Goal: Check status: Check status

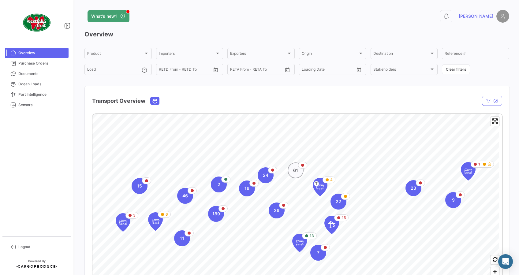
click at [297, 173] on span "61" at bounding box center [295, 170] width 5 height 6
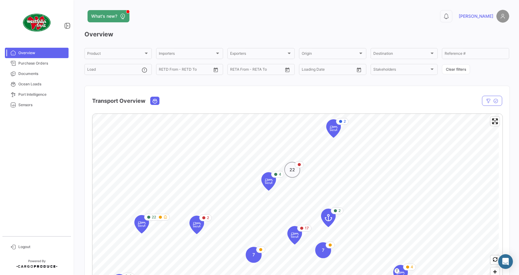
click at [292, 168] on span "22" at bounding box center [292, 170] width 6 height 6
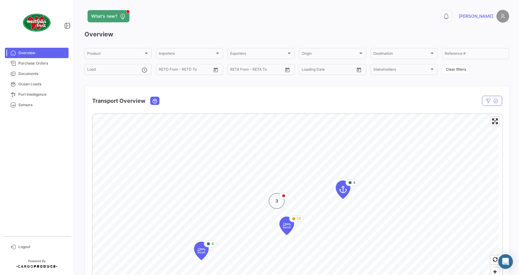
click at [276, 198] on span "3" at bounding box center [276, 201] width 3 height 6
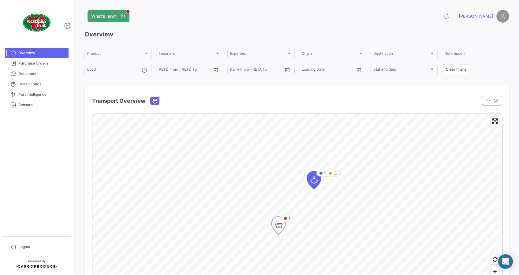
click at [281, 224] on icon "Map marker" at bounding box center [278, 225] width 9 height 13
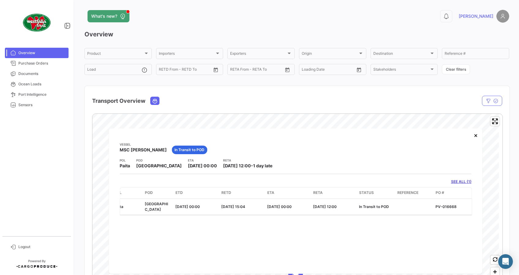
scroll to position [0, 132]
drag, startPoint x: 241, startPoint y: 218, endPoint x: 224, endPoint y: 215, distance: 17.6
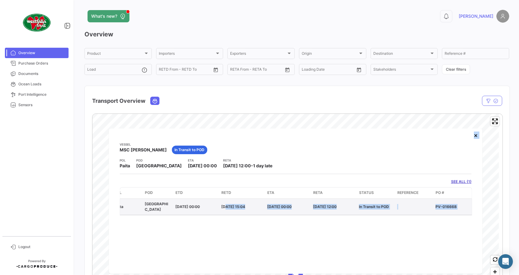
click at [259, 212] on datatable-body-cell "[DATE] 15:04" at bounding box center [242, 206] width 46 height 16
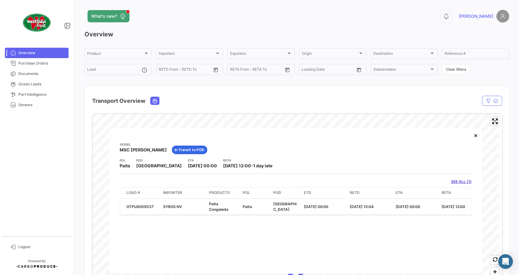
scroll to position [0, 0]
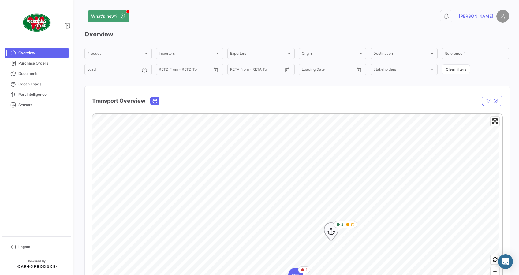
click at [332, 229] on icon "Map marker" at bounding box center [331, 231] width 9 height 13
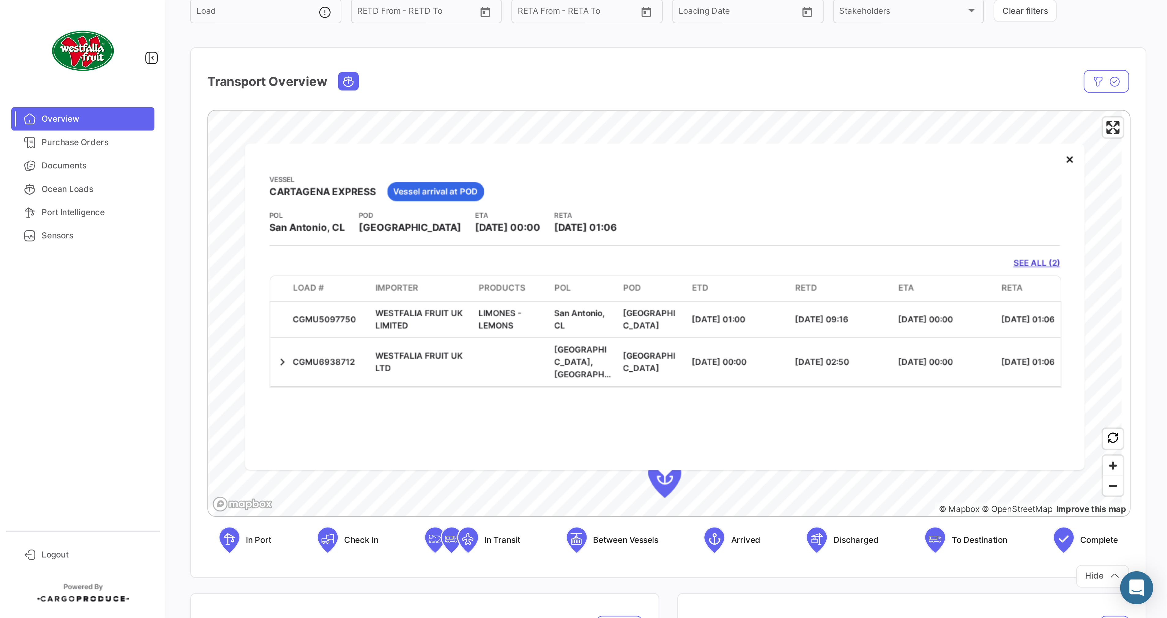
scroll to position [81, 0]
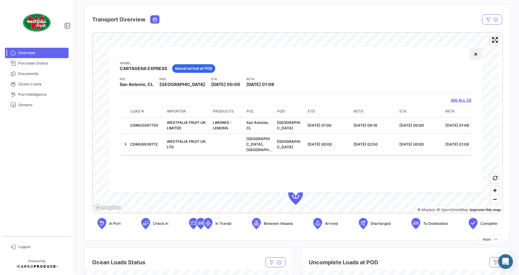
click at [481, 54] on button "×" at bounding box center [475, 54] width 12 height 12
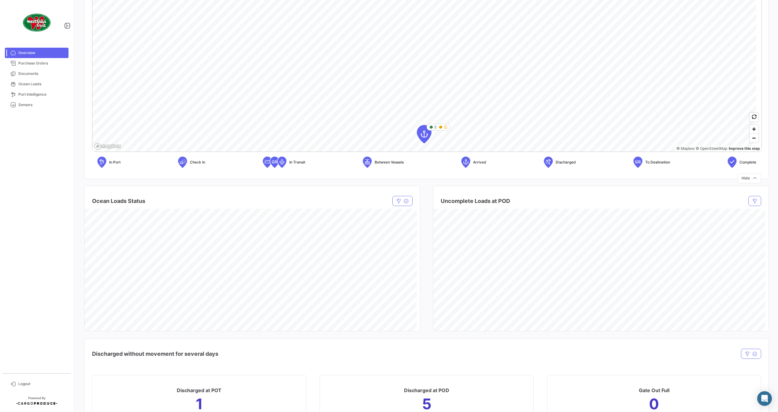
scroll to position [204, 0]
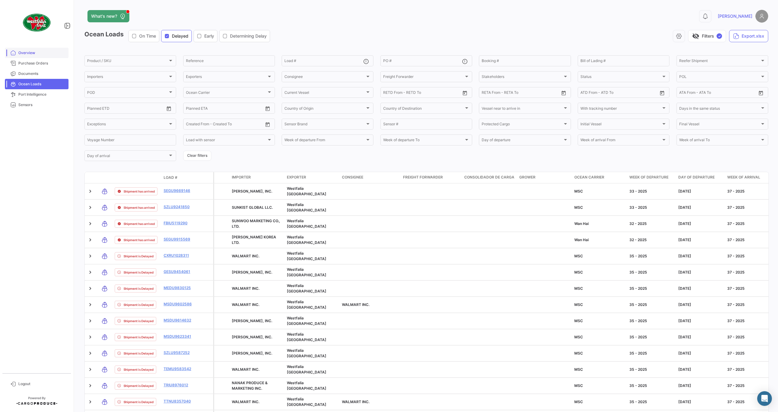
click at [31, 52] on span "Overview" at bounding box center [42, 53] width 48 height 6
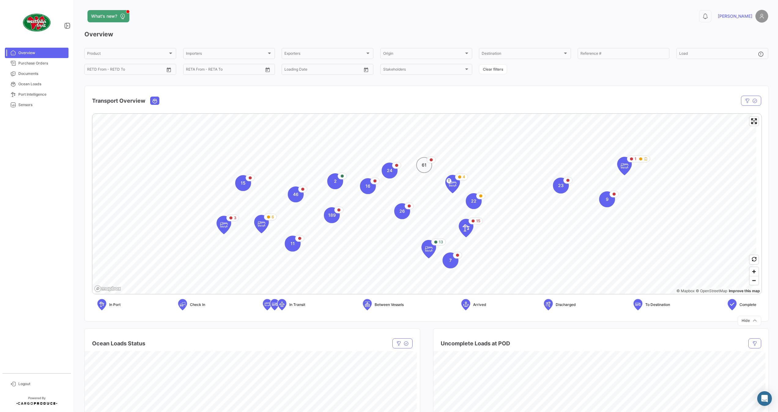
click at [423, 168] on span "61" at bounding box center [424, 165] width 5 height 6
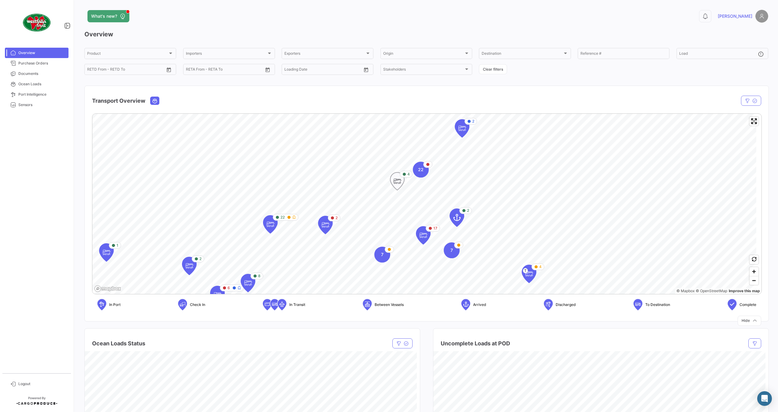
click at [400, 184] on icon "Map marker" at bounding box center [397, 181] width 9 height 13
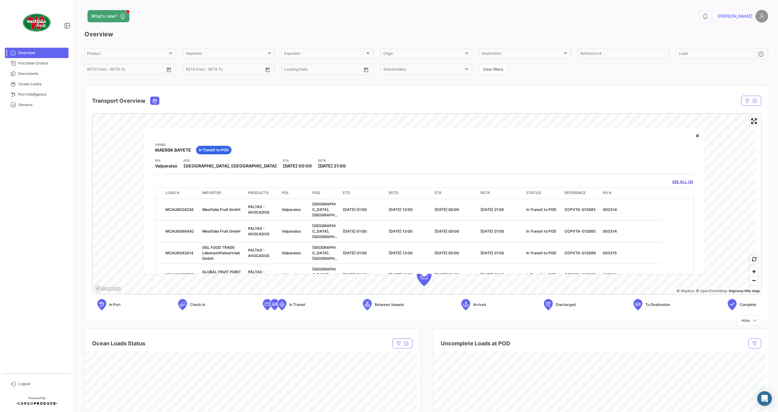
click at [518, 81] on div "Overview Product Product Importers Importers Exporters Exporters Origin Origin …" at bounding box center [426, 175] width 684 height 291
click at [518, 136] on button "×" at bounding box center [697, 135] width 12 height 12
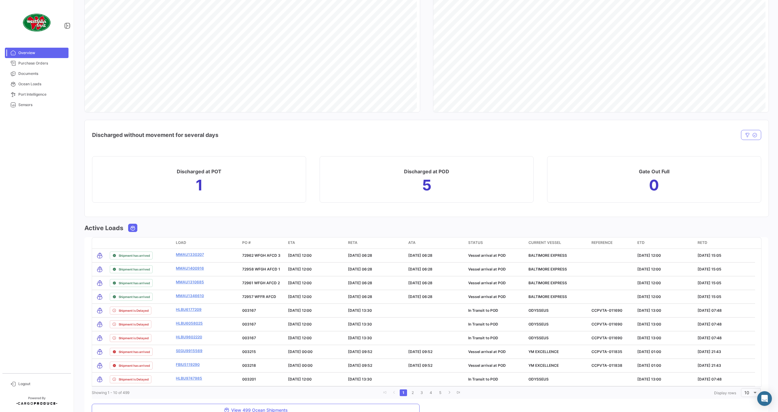
scroll to position [367, 0]
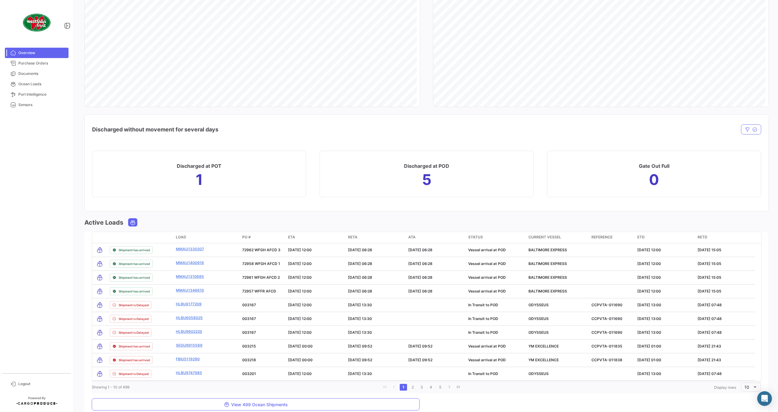
click at [28, 163] on mat-nav-list "Overview Purchase Orders Documents Ocean Loads Port Intelligence Sensors" at bounding box center [36, 208] width 73 height 326
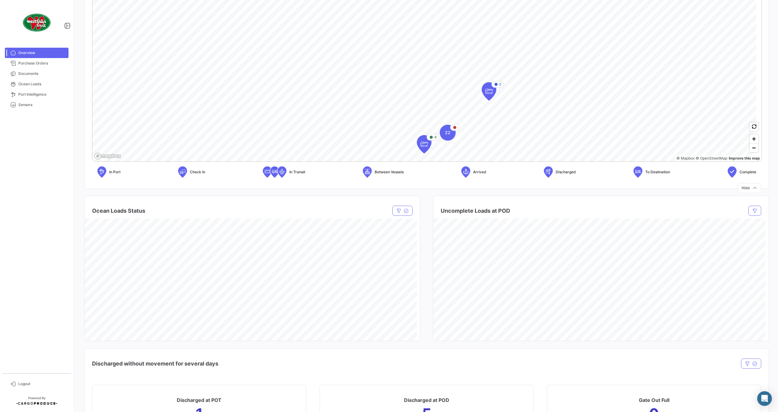
scroll to position [61, 0]
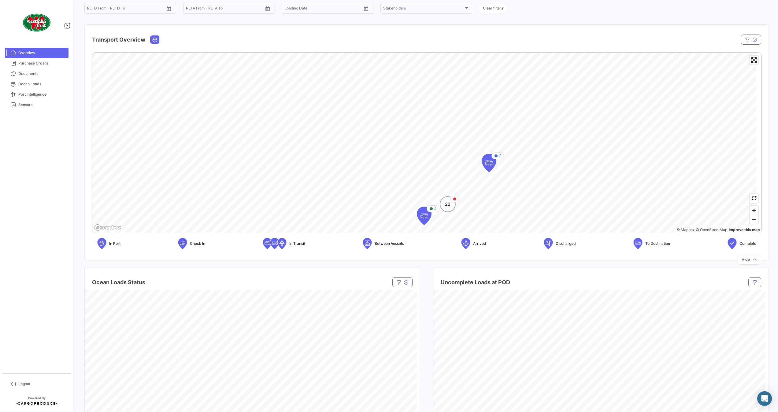
click at [450, 211] on div "22" at bounding box center [448, 204] width 16 height 16
click at [418, 166] on icon "Map marker" at bounding box center [415, 164] width 9 height 13
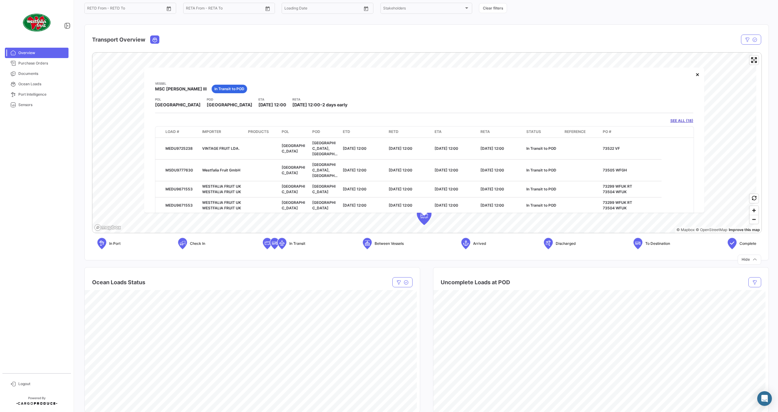
click at [518, 120] on link "SEE ALL (18)" at bounding box center [681, 121] width 23 height 6
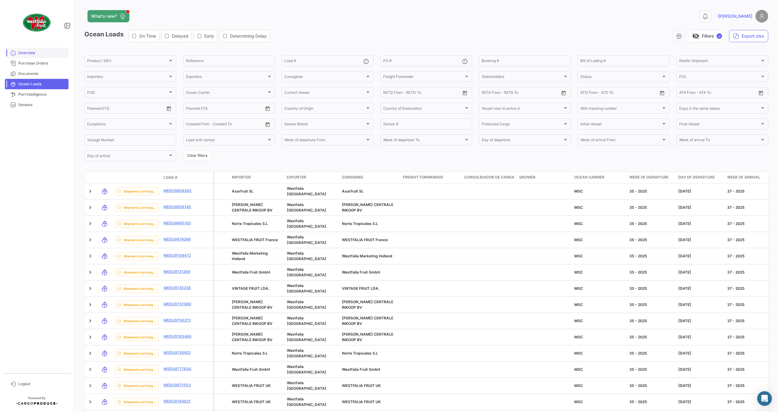
click at [25, 49] on link "Overview" at bounding box center [37, 53] width 64 height 10
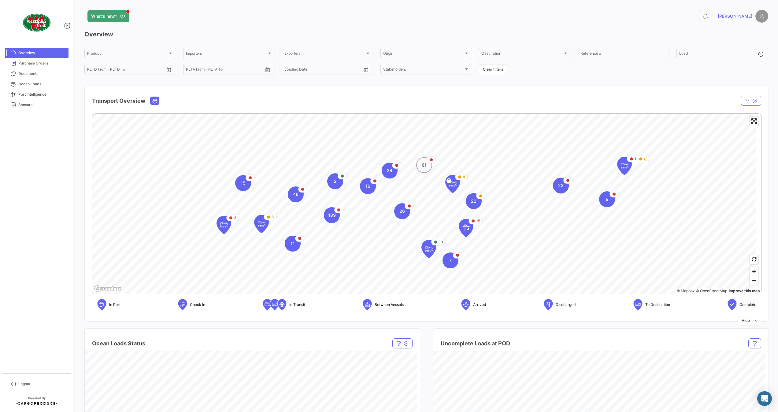
click at [426, 172] on div "61" at bounding box center [424, 165] width 16 height 16
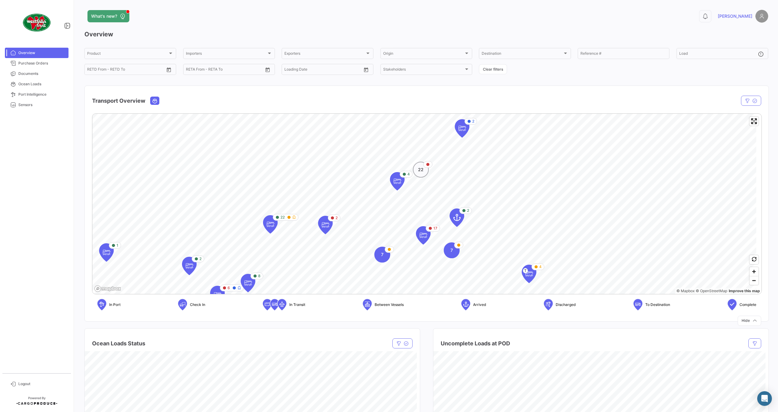
click at [419, 170] on span "22" at bounding box center [421, 170] width 6 height 6
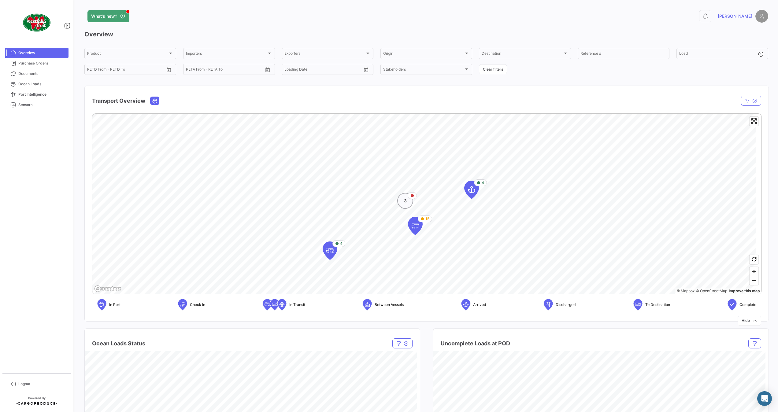
click at [406, 203] on span "3" at bounding box center [405, 201] width 3 height 6
click at [410, 224] on icon "Map marker" at bounding box center [407, 224] width 9 height 13
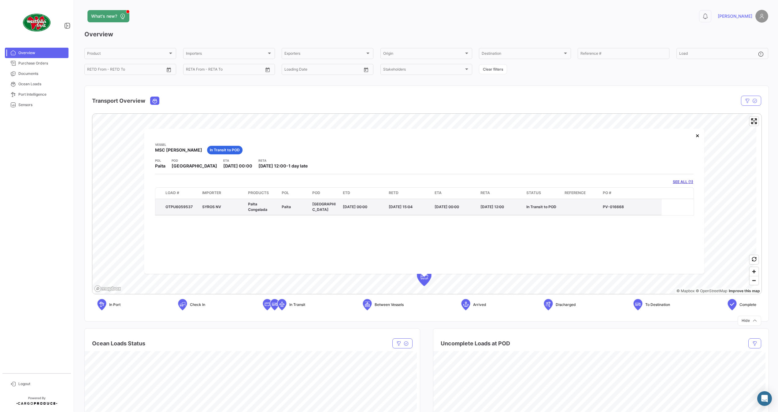
click at [204, 207] on span "SYROS NV" at bounding box center [211, 206] width 19 height 5
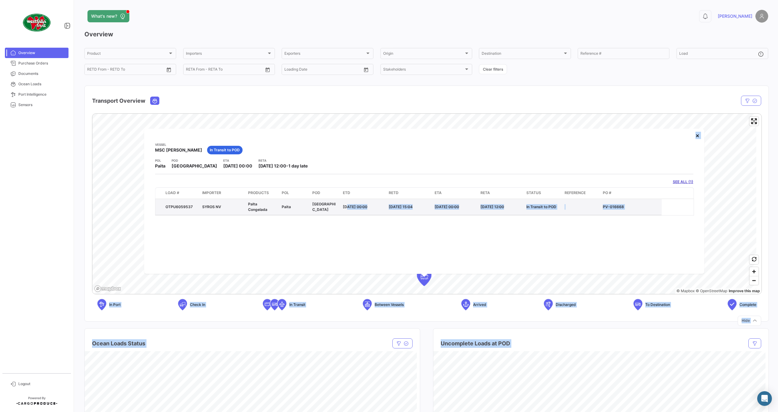
click at [345, 210] on body "Overview Purchase Orders Documents Ocean Loads Port Intelligence Sensors Logout…" at bounding box center [389, 206] width 778 height 412
click at [518, 206] on p "PV-016668" at bounding box center [631, 207] width 56 height 6
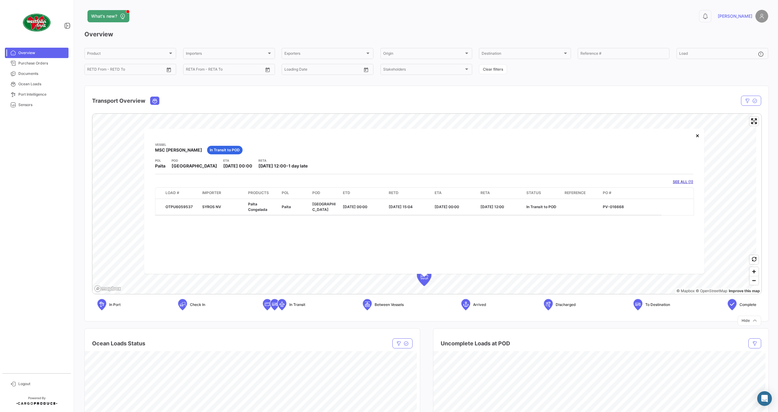
click at [518, 184] on link "SEE ALL (1)" at bounding box center [683, 182] width 20 height 6
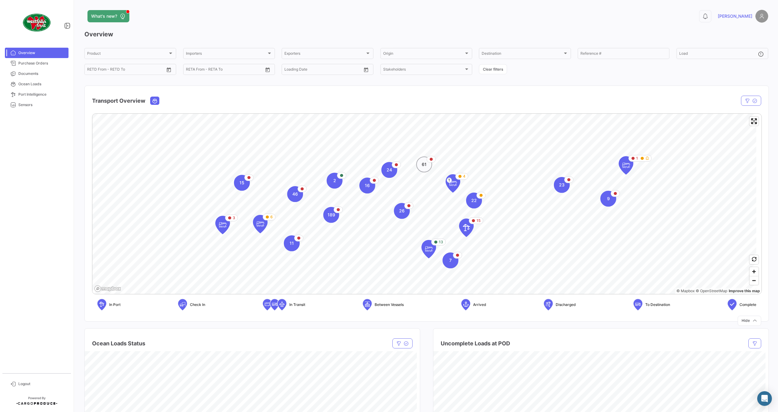
click at [424, 165] on span "61" at bounding box center [424, 164] width 5 height 6
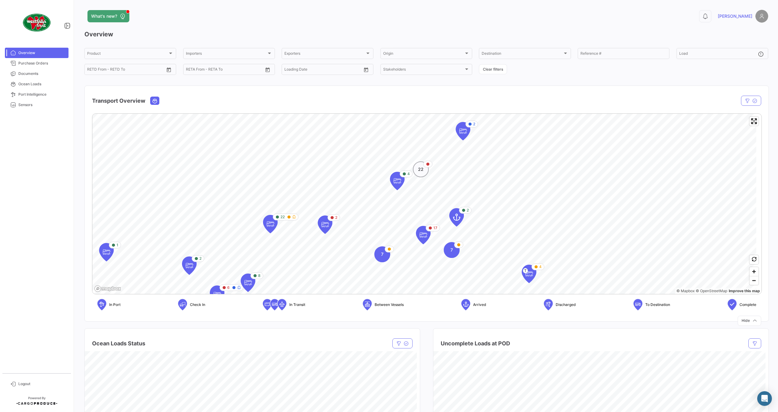
click at [418, 168] on span "22" at bounding box center [421, 169] width 6 height 6
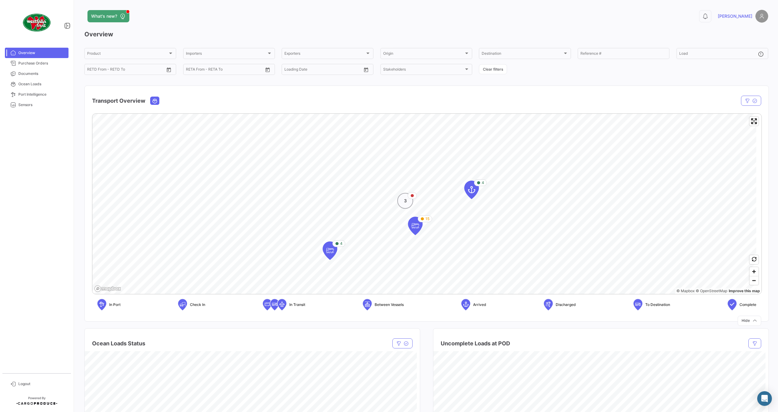
click at [409, 202] on div "3" at bounding box center [405, 201] width 16 height 16
click at [442, 187] on icon "Map marker" at bounding box center [442, 180] width 14 height 18
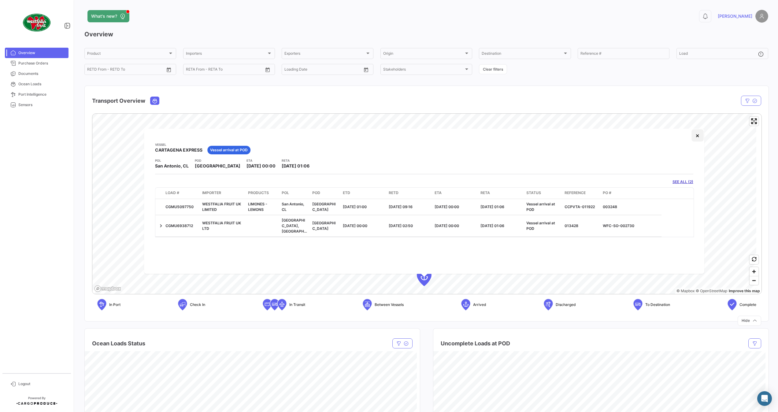
click at [518, 136] on button "×" at bounding box center [697, 135] width 12 height 12
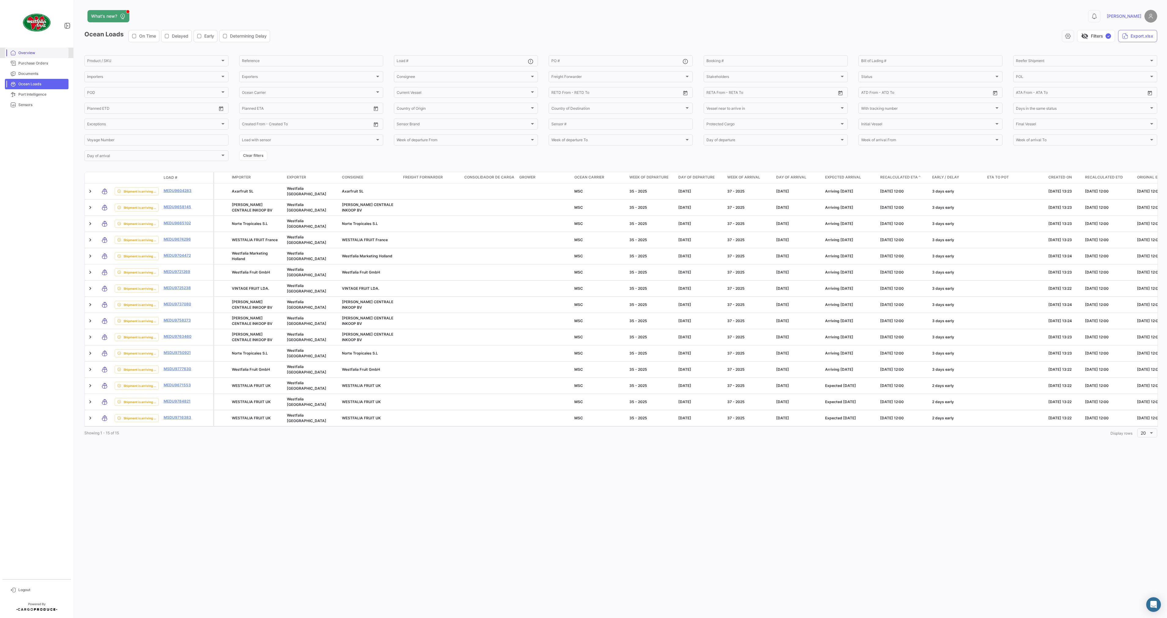
click at [31, 55] on span "Overview" at bounding box center [42, 53] width 48 height 6
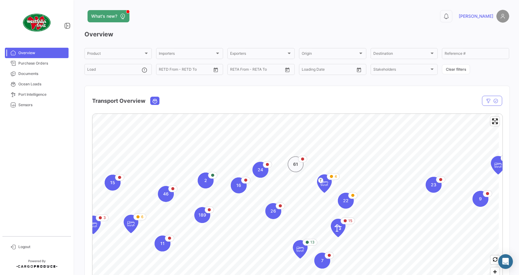
click at [298, 170] on div "61" at bounding box center [295, 164] width 16 height 16
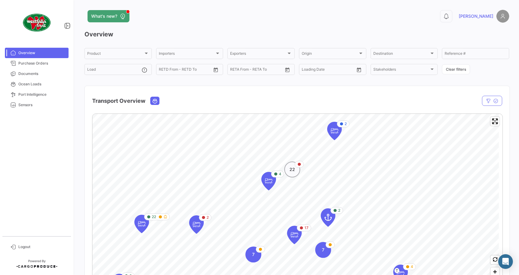
click at [294, 176] on div "22" at bounding box center [292, 169] width 16 height 16
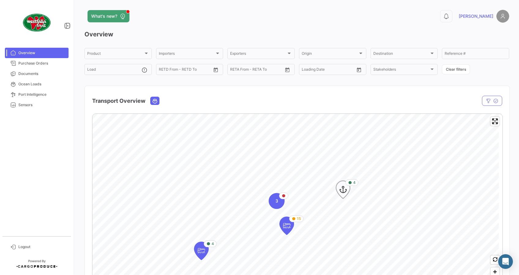
click at [342, 189] on icon "Map marker" at bounding box center [343, 189] width 9 height 13
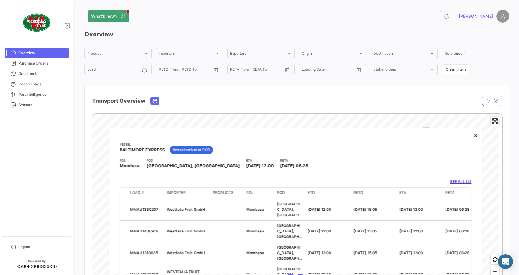
scroll to position [10, 0]
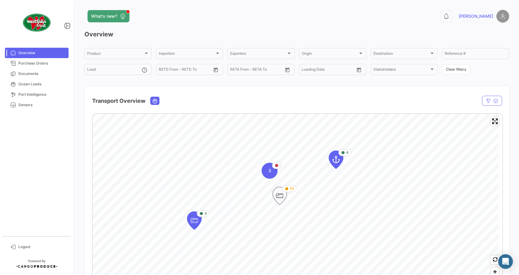
click at [280, 196] on icon "Map marker" at bounding box center [279, 195] width 9 height 13
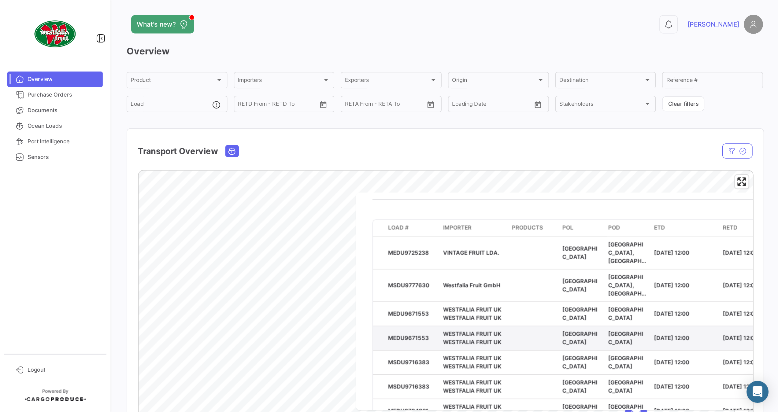
scroll to position [41, 0]
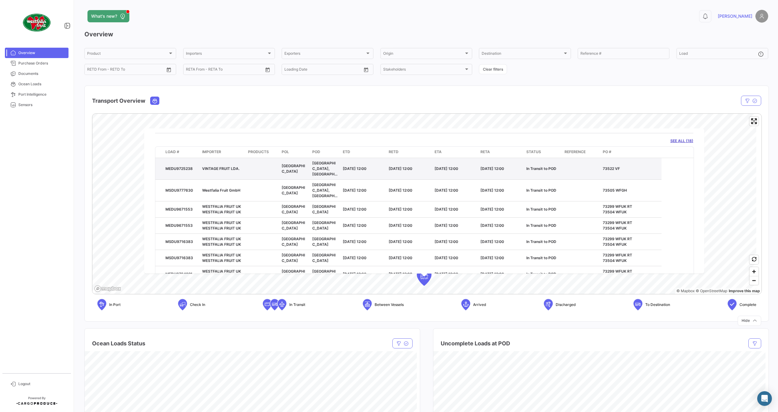
drag, startPoint x: 194, startPoint y: 165, endPoint x: 163, endPoint y: 168, distance: 30.7
click at [163, 168] on datatable-body-cell "MEDU9725238" at bounding box center [181, 168] width 37 height 21
drag, startPoint x: 624, startPoint y: 166, endPoint x: 602, endPoint y: 163, distance: 22.5
click at [518, 163] on datatable-body-cell "73522 VF" at bounding box center [630, 168] width 61 height 21
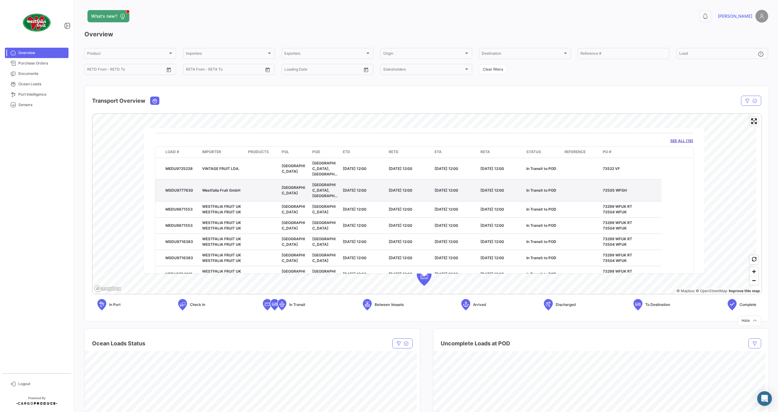
copy p "73522 VF"
click at [481, 91] on div "Transport Overview" at bounding box center [427, 97] width 684 height 23
click at [30, 63] on span "Purchase Orders" at bounding box center [42, 64] width 48 height 6
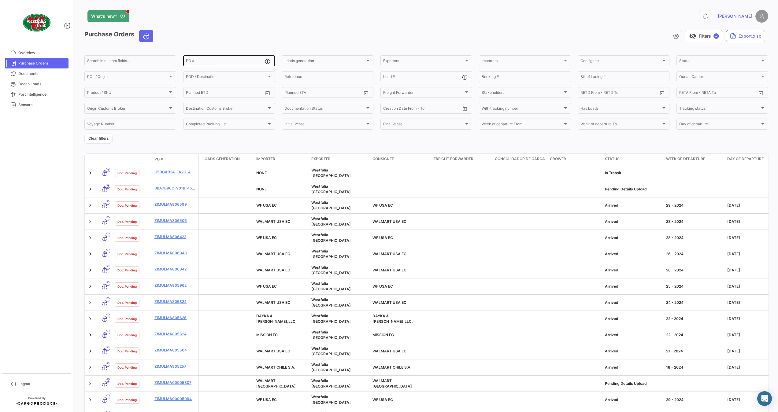
click at [217, 61] on input "PO #" at bounding box center [225, 62] width 79 height 4
paste input "73522 VF"
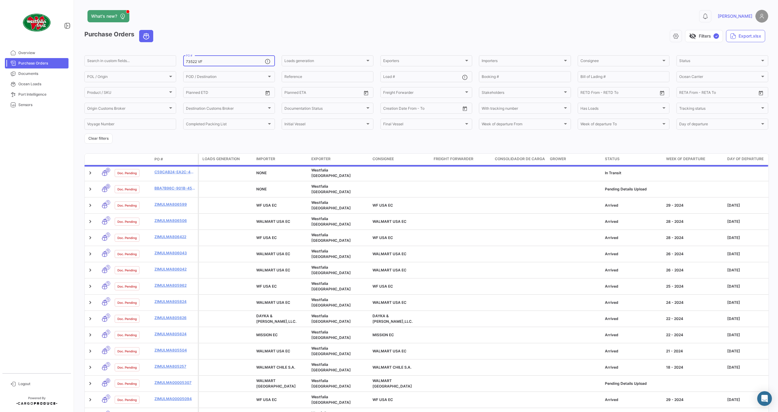
type input "73522 VF"
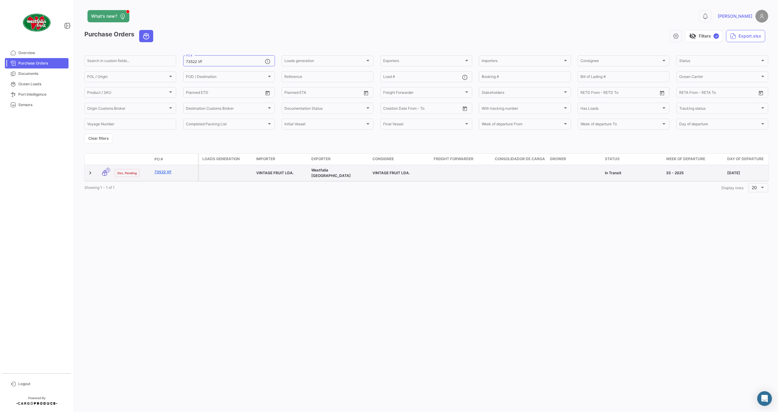
click at [161, 171] on link "73522 VF" at bounding box center [174, 172] width 41 height 6
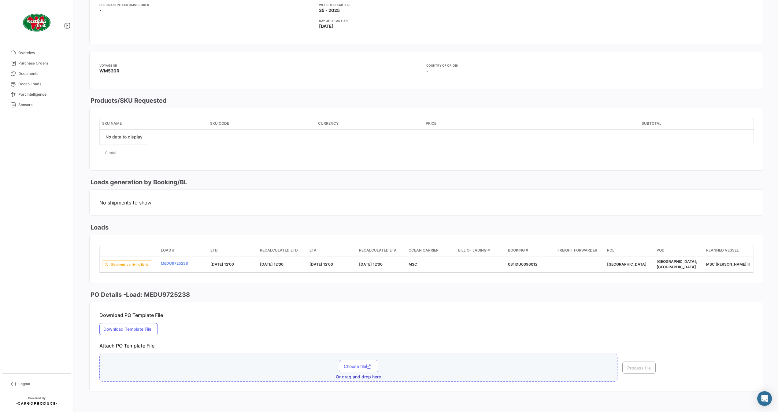
scroll to position [192, 0]
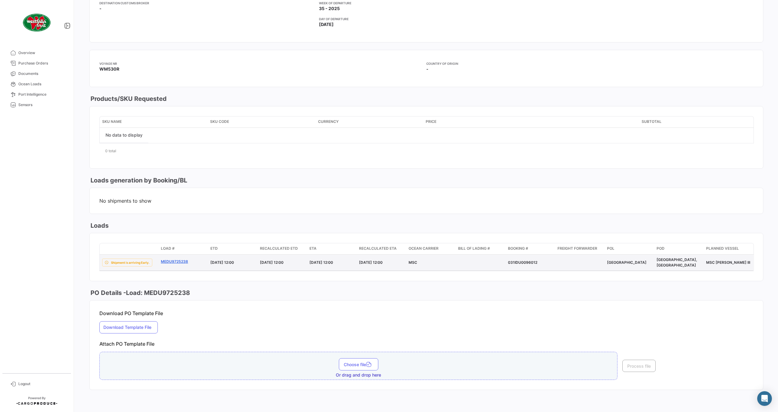
click at [175, 261] on link "MEDU9725238" at bounding box center [183, 262] width 45 height 6
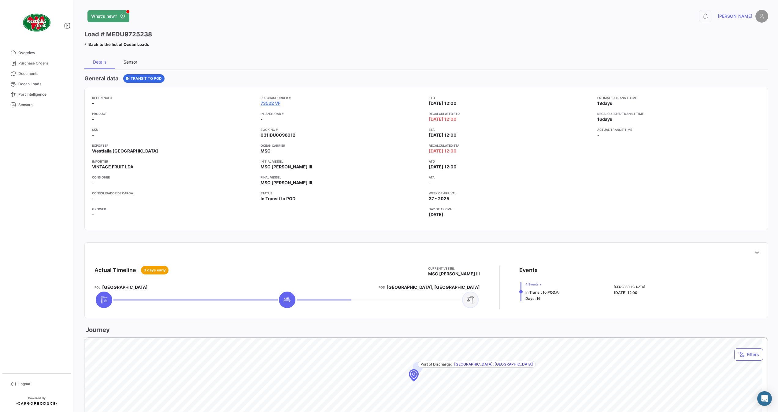
click at [129, 61] on div "Sensor" at bounding box center [131, 61] width 14 height 5
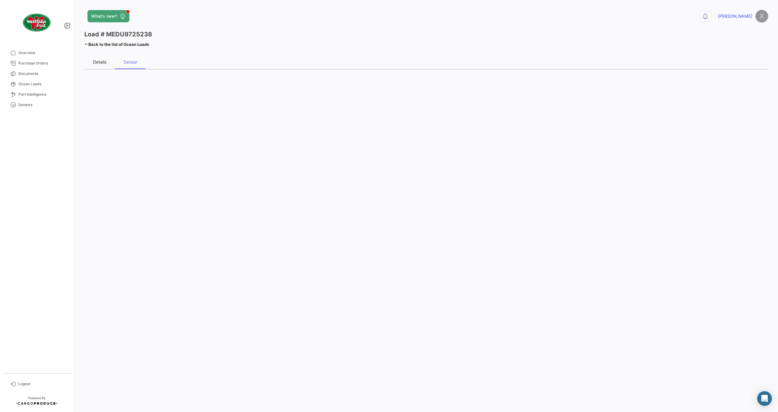
click at [103, 64] on div "Details" at bounding box center [99, 61] width 13 height 5
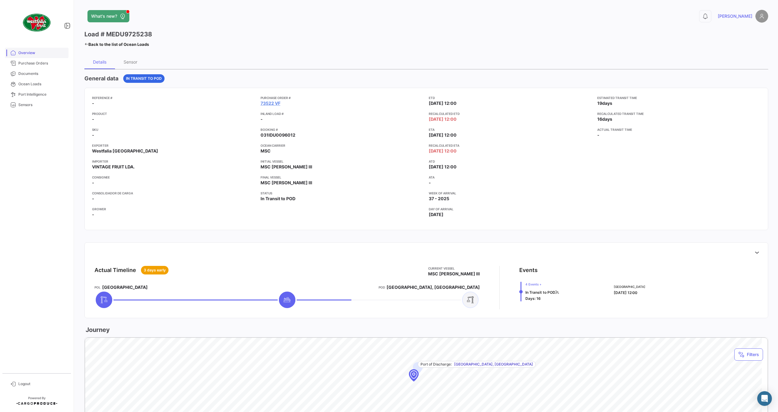
click at [26, 54] on span "Overview" at bounding box center [42, 53] width 48 height 6
